Goal: Navigation & Orientation: Find specific page/section

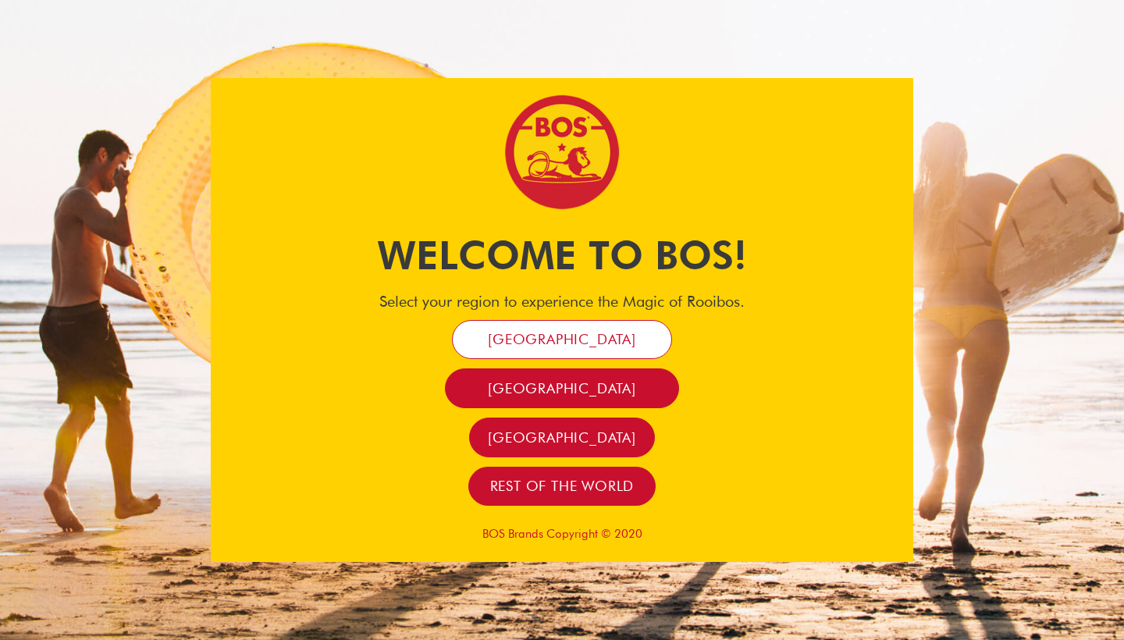
click at [534, 338] on span "[GEOGRAPHIC_DATA]" at bounding box center [562, 339] width 148 height 18
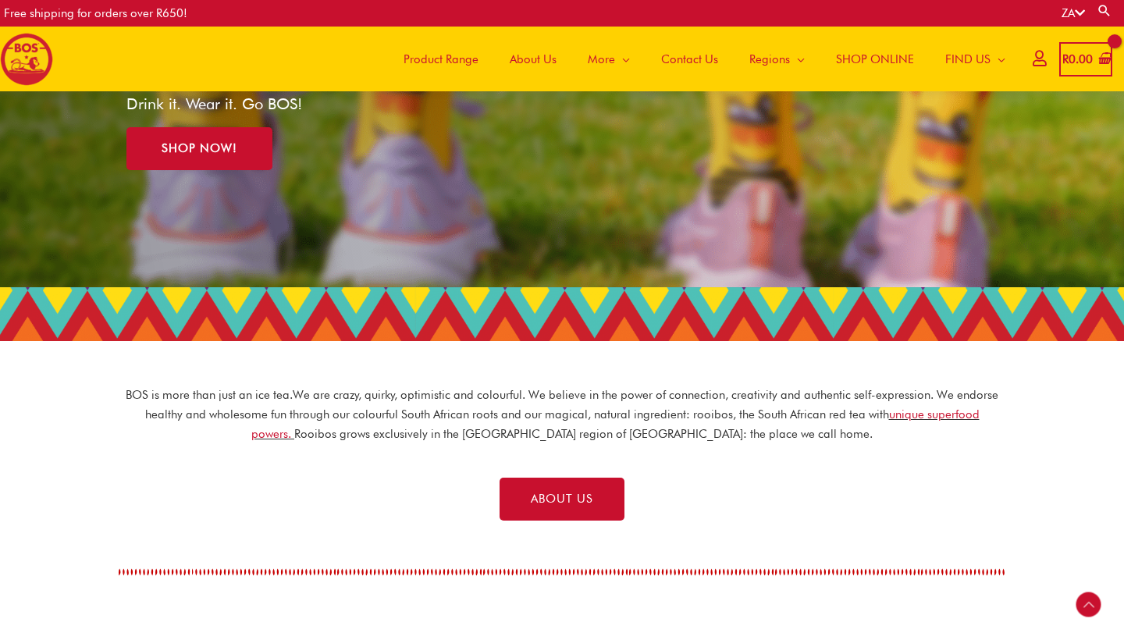
scroll to position [238, 0]
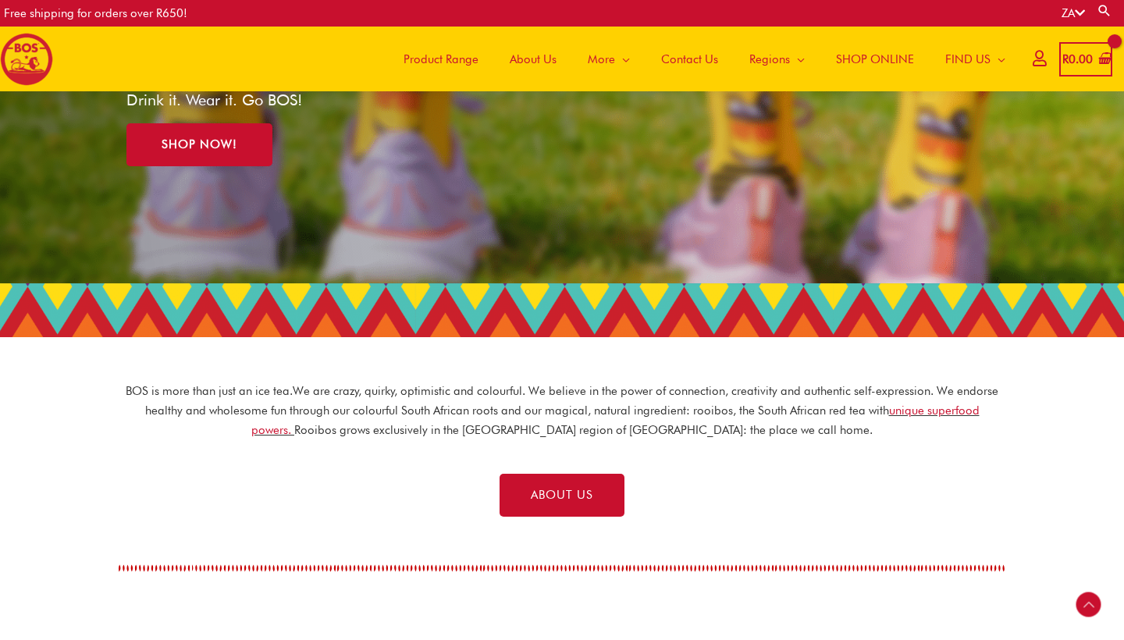
click at [441, 62] on span "Product Range" at bounding box center [441, 59] width 75 height 47
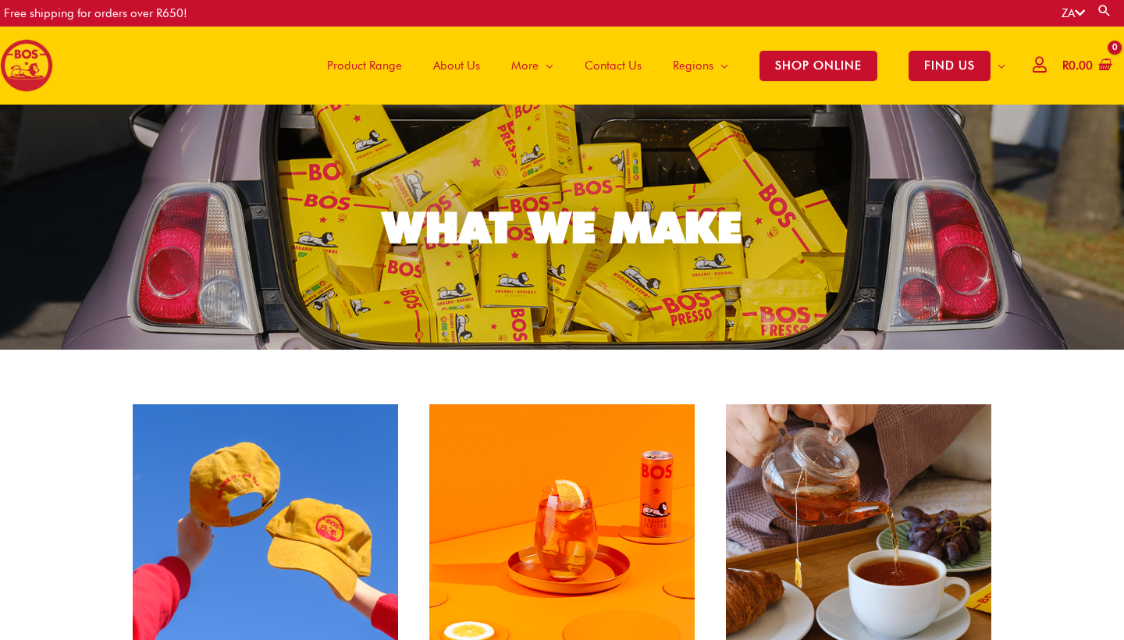
scroll to position [-1, 0]
